Goal: Task Accomplishment & Management: Use online tool/utility

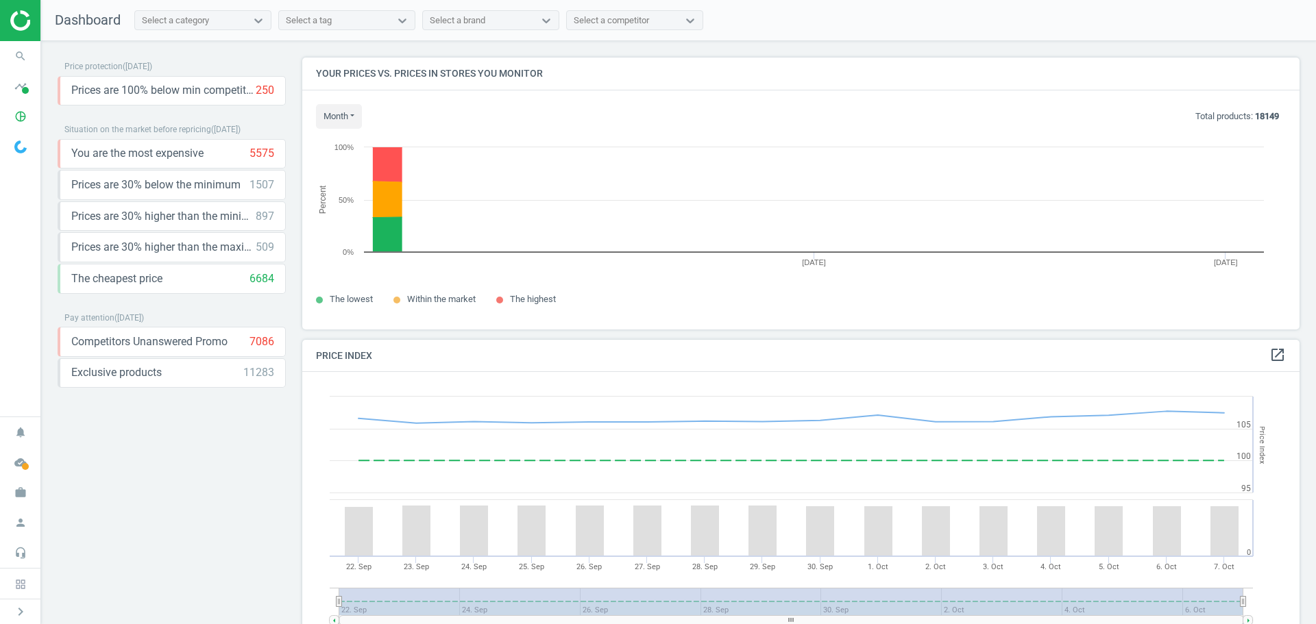
scroll to position [293, 1008]
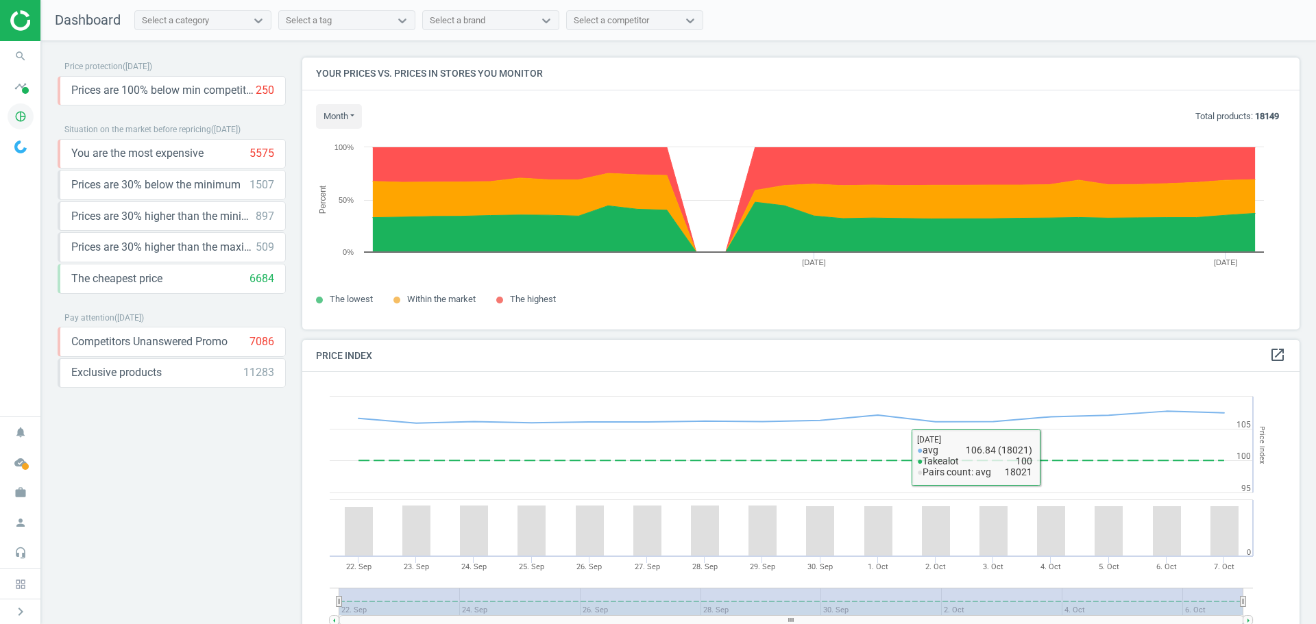
click at [18, 119] on icon "pie_chart_outlined" at bounding box center [21, 117] width 26 height 26
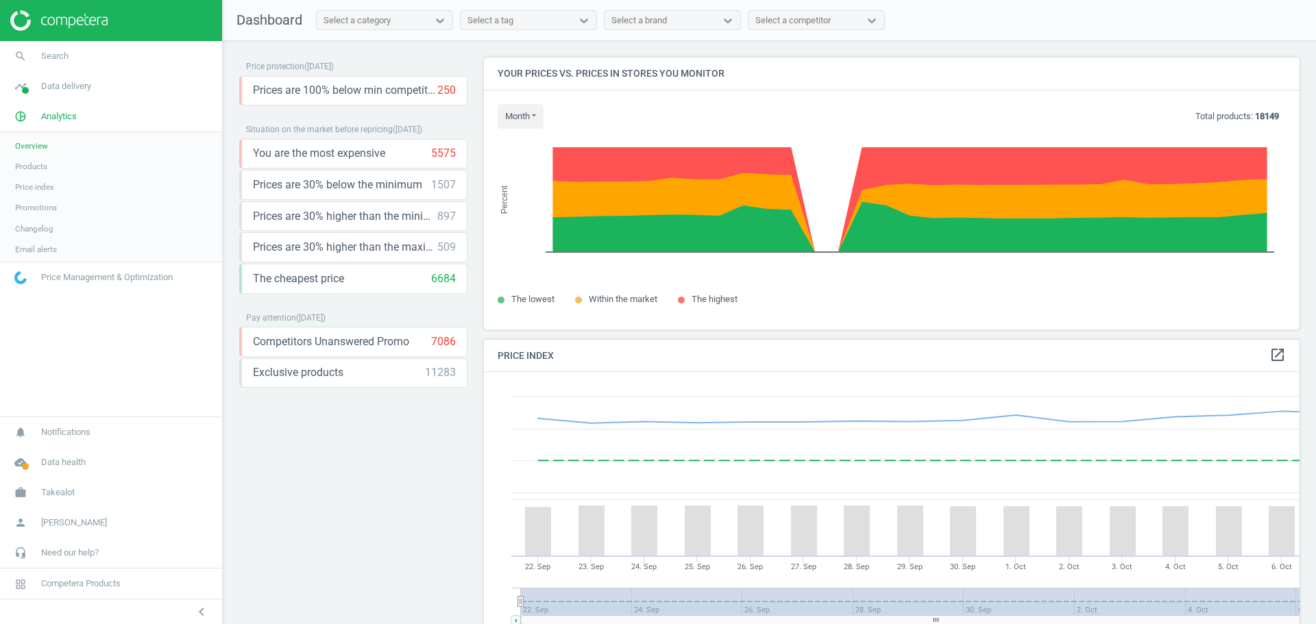
scroll to position [337, 827]
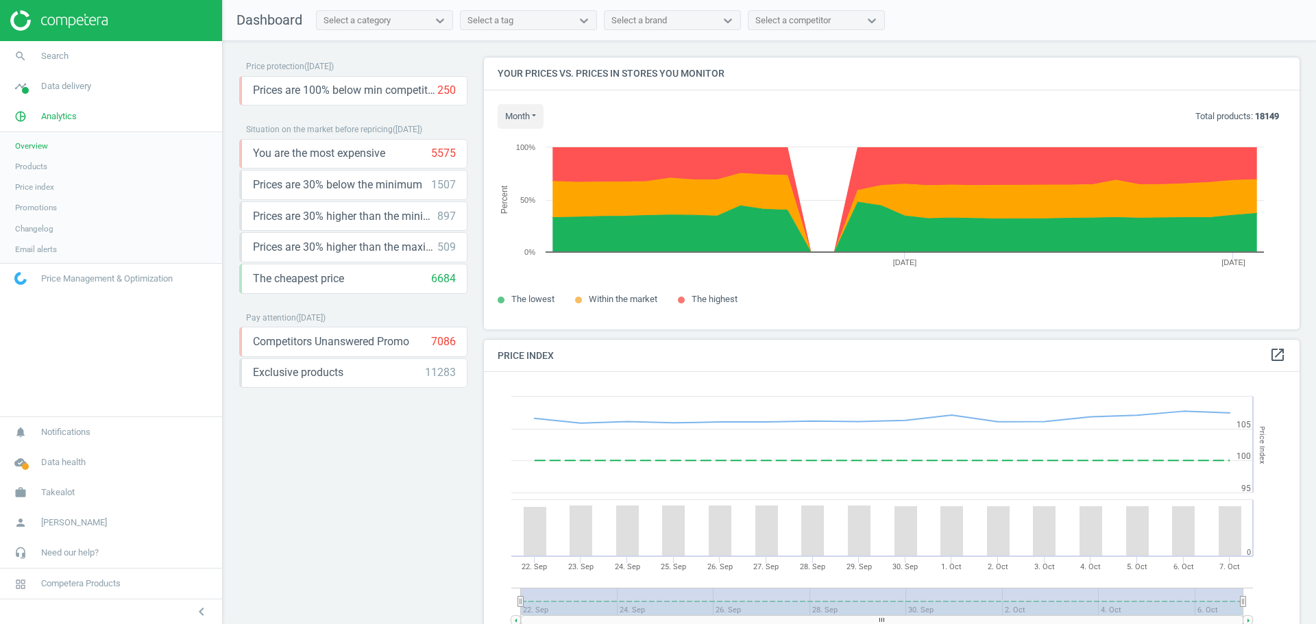
click at [34, 167] on span "Products" at bounding box center [31, 166] width 32 height 11
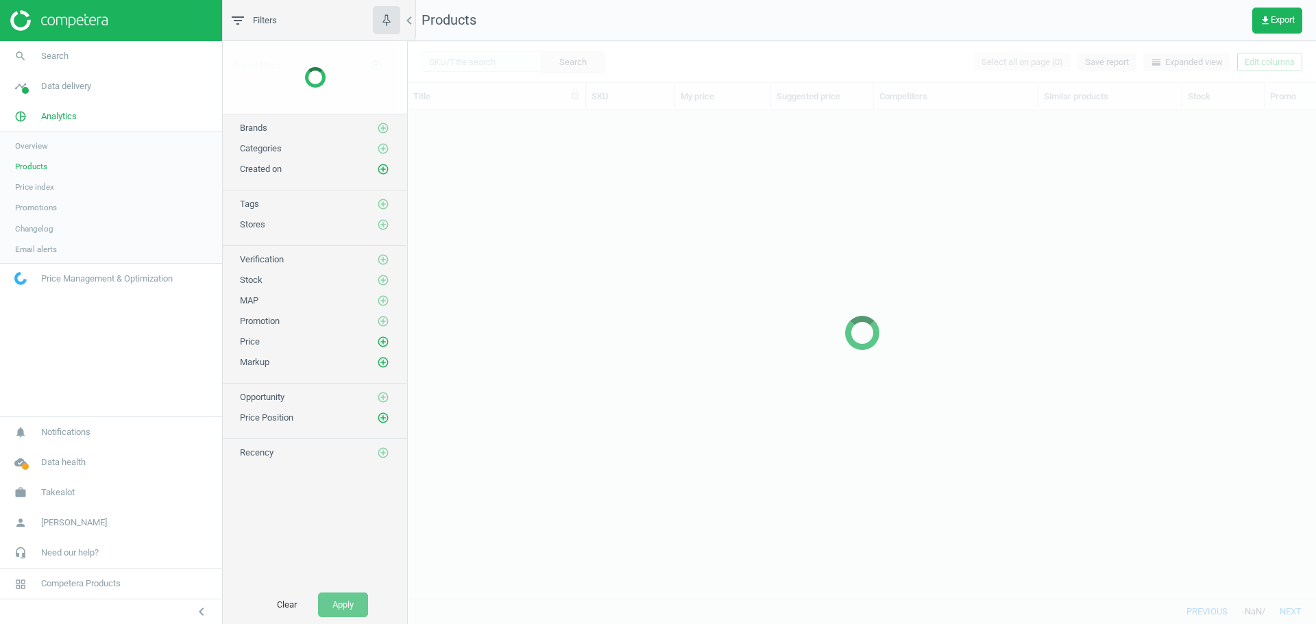
scroll to position [468, 898]
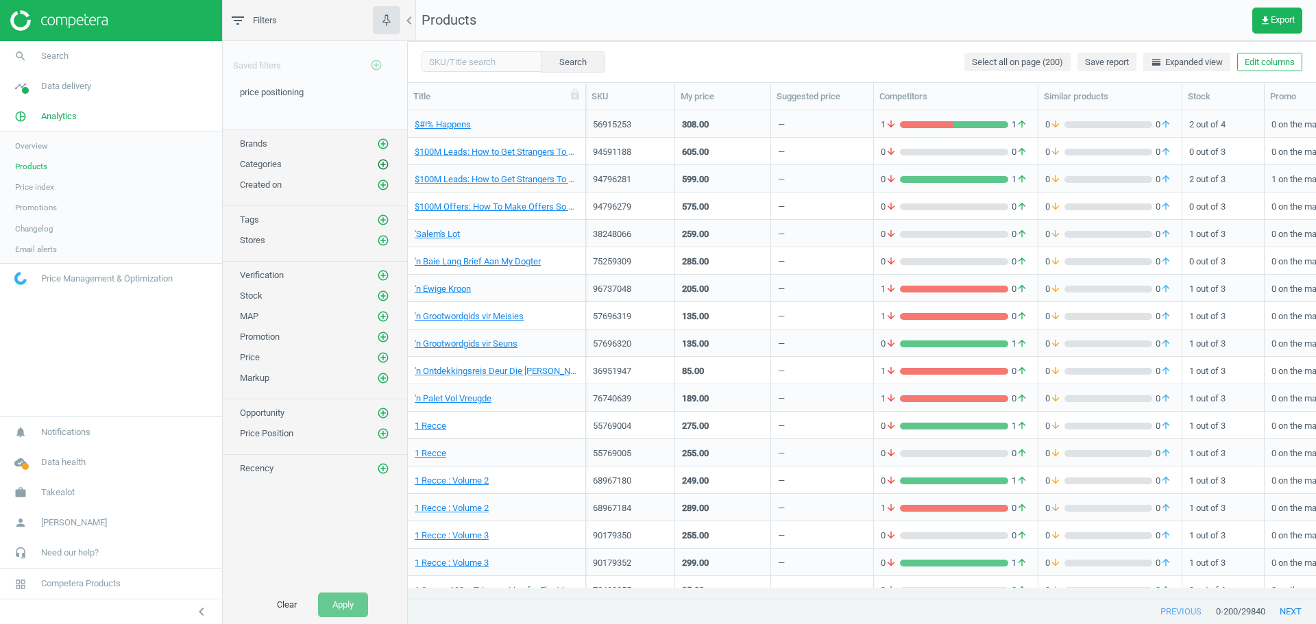
click at [381, 165] on icon "add_circle_outline" at bounding box center [383, 164] width 12 height 12
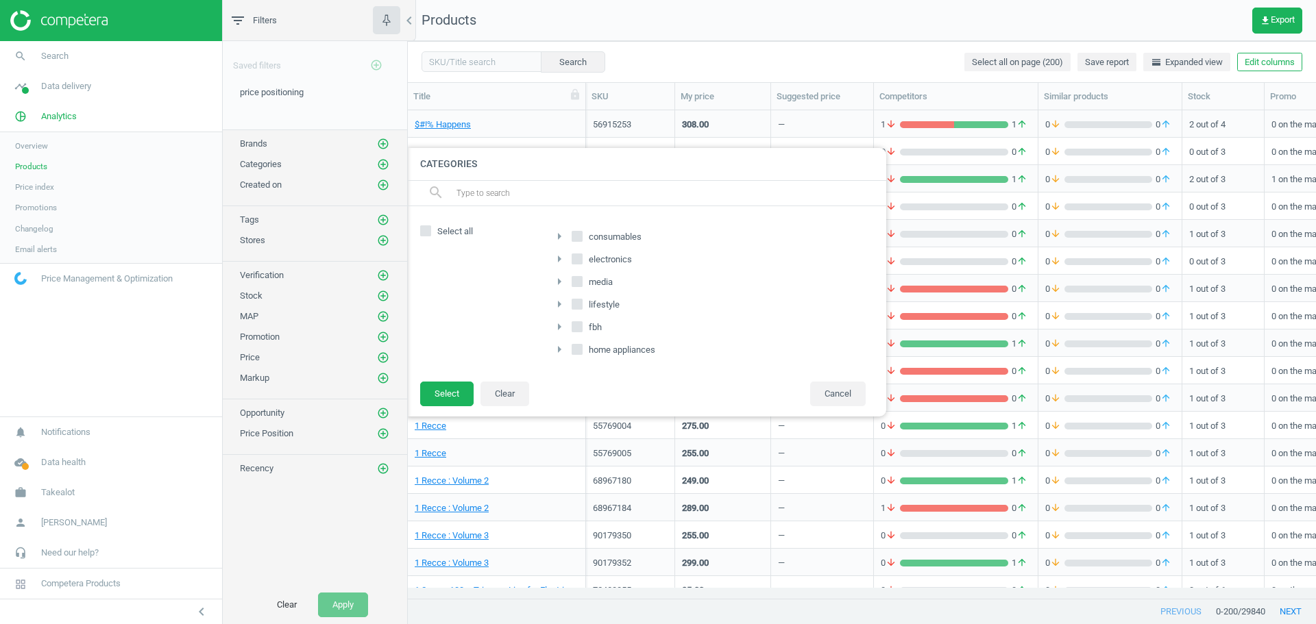
click at [557, 345] on icon "arrow_right" at bounding box center [559, 349] width 16 height 16
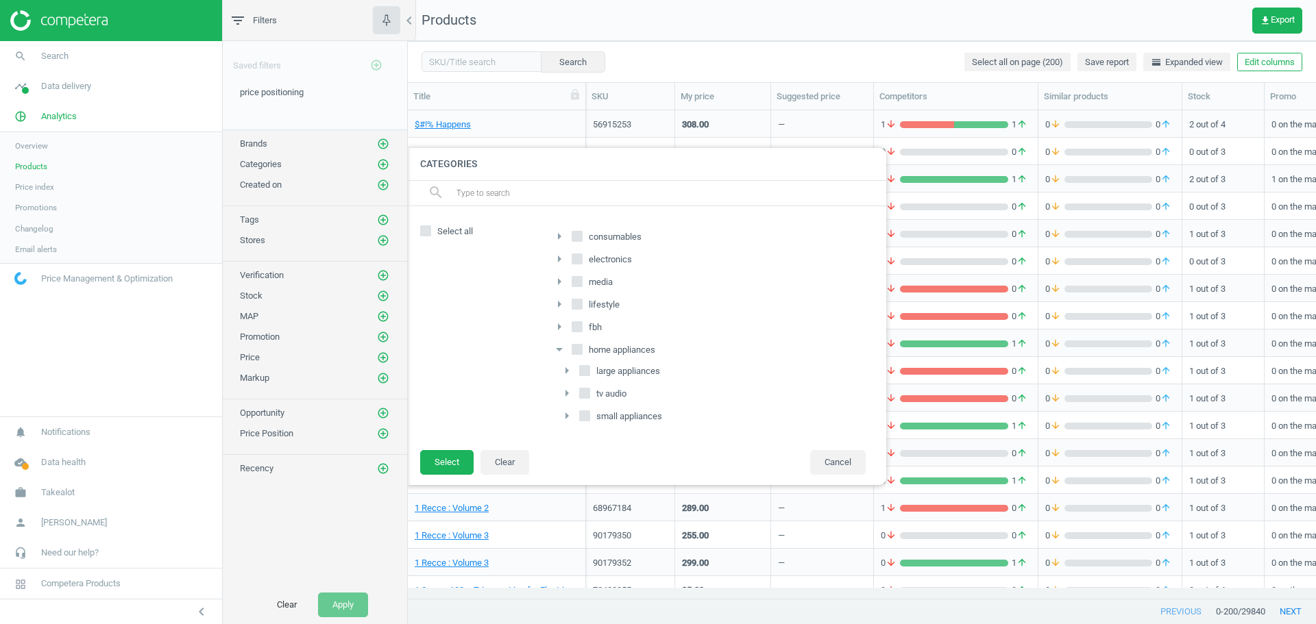
click at [583, 368] on input "large appliances" at bounding box center [585, 370] width 9 height 9
checkbox input "true"
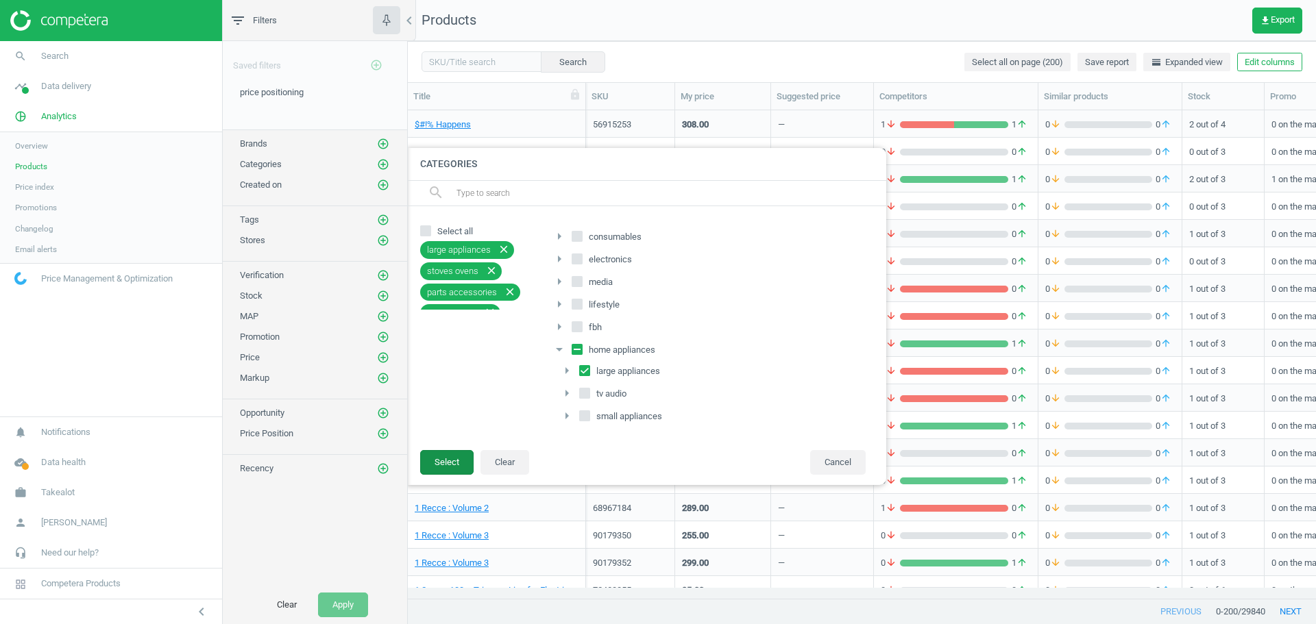
click at [442, 470] on button "Select" at bounding box center [446, 462] width 53 height 25
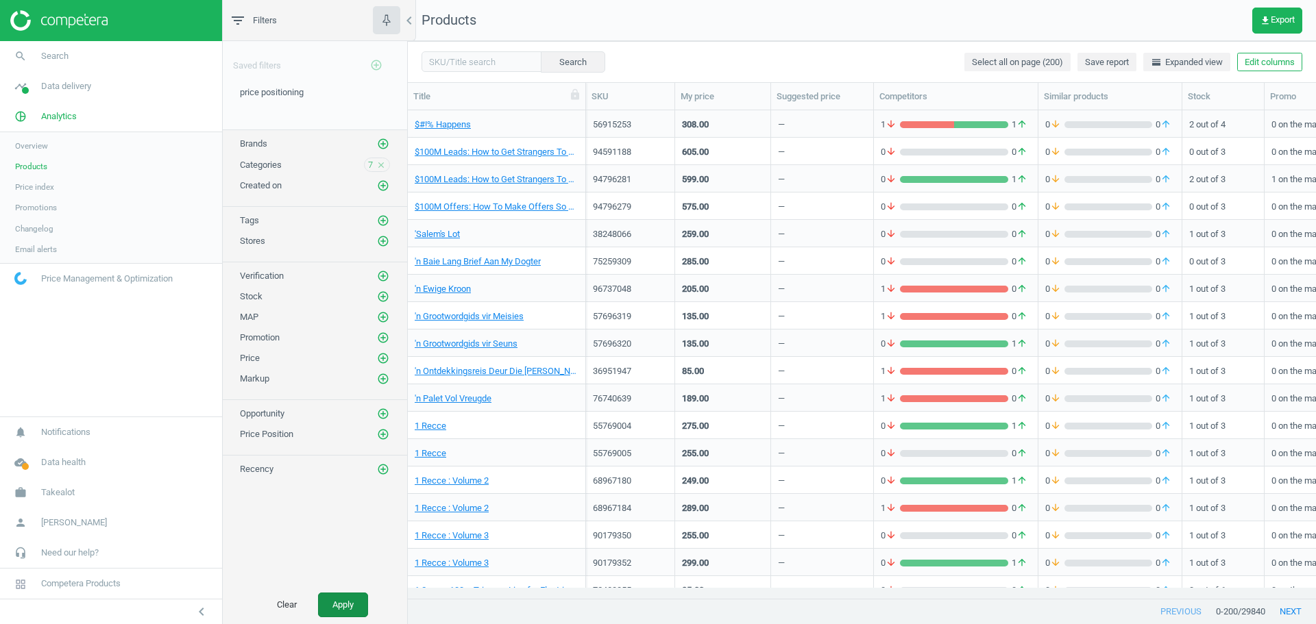
click at [350, 600] on button "Apply" at bounding box center [343, 605] width 50 height 25
